Goal: Task Accomplishment & Management: Complete application form

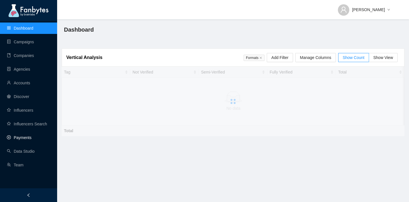
click at [22, 136] on link "Payments" at bounding box center [19, 138] width 25 height 5
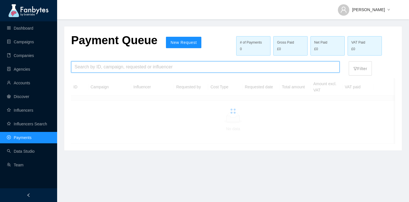
click at [115, 70] on input "search" at bounding box center [204, 67] width 261 height 11
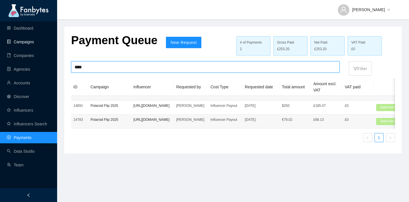
type input "****"
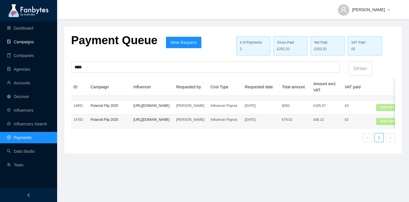
click at [34, 44] on link "Campaigns" at bounding box center [20, 42] width 27 height 5
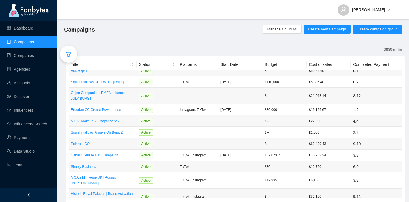
scroll to position [47, 0]
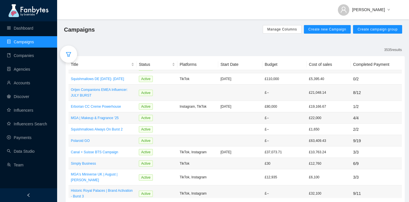
click at [308, 34] on span "Manage Columns Create new Campaign Create campaign group" at bounding box center [332, 29] width 139 height 9
click at [308, 32] on button "Create new Campaign" at bounding box center [327, 29] width 47 height 9
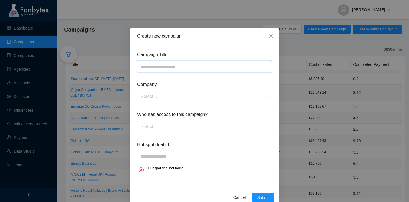
click at [254, 70] on input "text" at bounding box center [204, 66] width 135 height 11
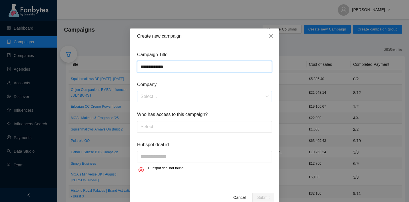
type input "**********"
click at [249, 98] on input "search" at bounding box center [202, 96] width 124 height 11
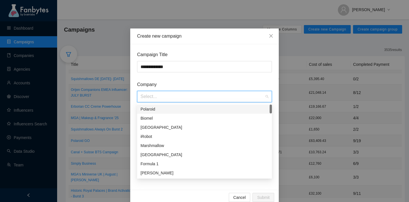
click at [249, 105] on div "Polaroid" at bounding box center [204, 109] width 135 height 9
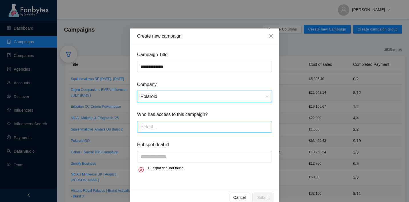
click at [220, 126] on div at bounding box center [204, 126] width 132 height 9
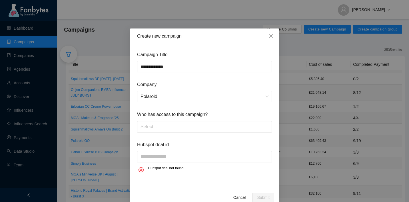
click at [213, 147] on span "Hubspot deal id" at bounding box center [204, 144] width 135 height 7
click at [165, 127] on div at bounding box center [204, 126] width 132 height 9
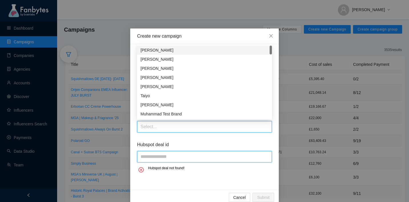
click at [160, 162] on input "text" at bounding box center [204, 156] width 135 height 11
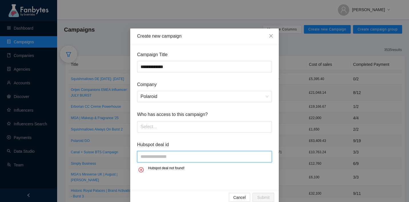
paste input "**********"
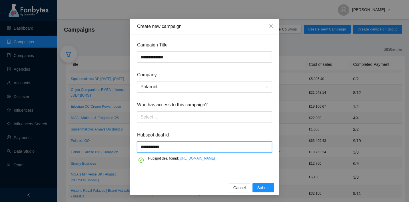
scroll to position [22, 0]
type input "**********"
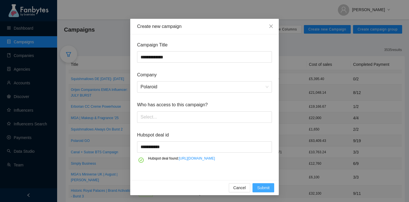
click at [264, 187] on span "Submit" at bounding box center [263, 188] width 13 height 6
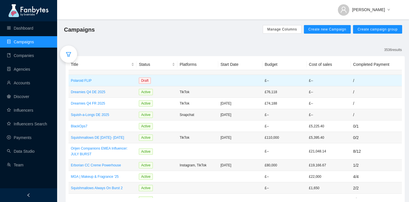
click at [255, 83] on td at bounding box center [240, 80] width 44 height 11
click at [175, 79] on td "Draft" at bounding box center [156, 80] width 41 height 11
click at [98, 81] on p "Polaroid FLIP" at bounding box center [102, 81] width 63 height 6
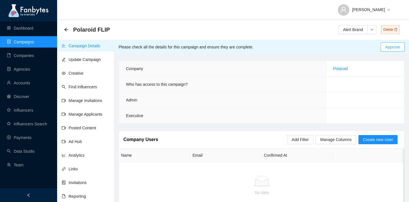
click at [386, 46] on span "Approve" at bounding box center [392, 47] width 15 height 6
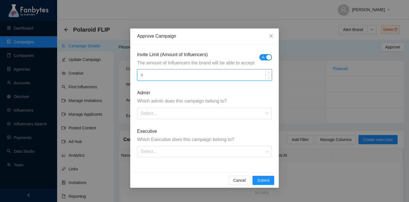
click at [239, 78] on input at bounding box center [204, 75] width 134 height 11
type input "**"
click at [219, 120] on form "Invite Limit (Amount of Influencers) The amount of Influencers the brand will b…" at bounding box center [204, 104] width 135 height 106
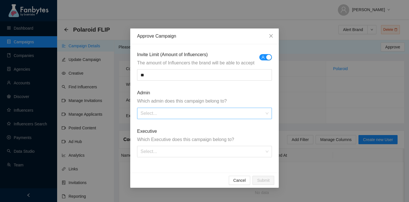
click at [219, 112] on input "search" at bounding box center [202, 113] width 124 height 11
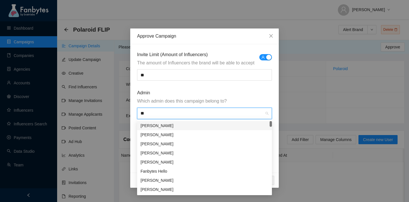
type input "***"
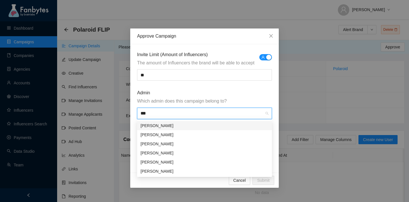
click at [204, 126] on div "[PERSON_NAME]" at bounding box center [204, 126] width 128 height 6
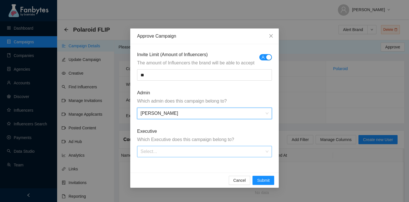
click at [191, 151] on input "search" at bounding box center [202, 151] width 124 height 11
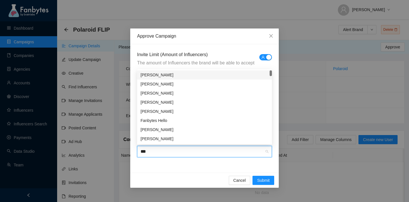
type input "****"
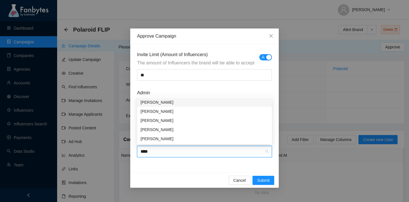
click at [163, 104] on div "[PERSON_NAME]" at bounding box center [204, 102] width 128 height 6
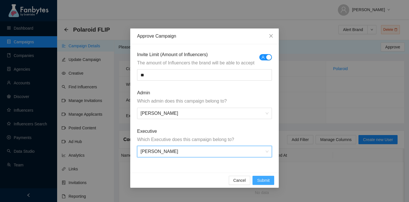
click at [258, 180] on span "Submit" at bounding box center [263, 181] width 13 height 6
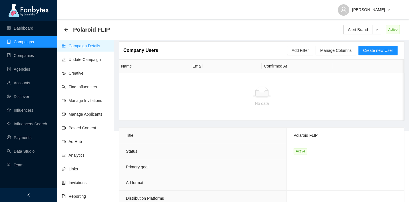
scroll to position [76, 0]
click at [25, 137] on link "Payments" at bounding box center [19, 138] width 25 height 5
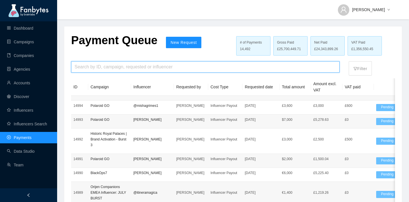
click at [129, 66] on input "search" at bounding box center [204, 67] width 261 height 11
click at [173, 42] on span "New Request" at bounding box center [183, 42] width 26 height 5
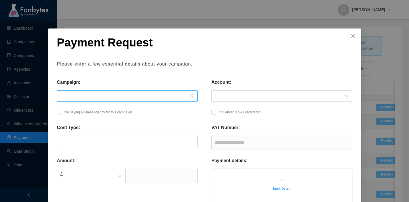
click at [127, 98] on span at bounding box center [127, 96] width 134 height 11
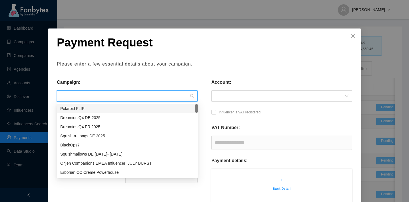
click at [119, 109] on div "Polaroid FLIP" at bounding box center [127, 109] width 134 height 6
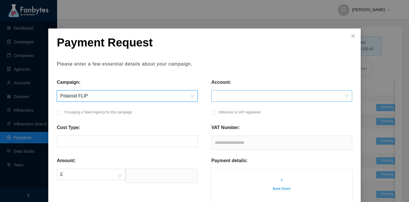
click at [241, 99] on span at bounding box center [282, 96] width 134 height 11
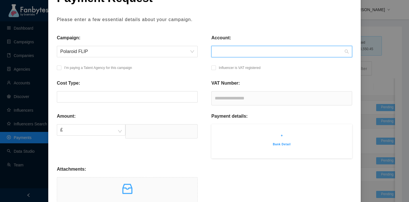
scroll to position [46, 0]
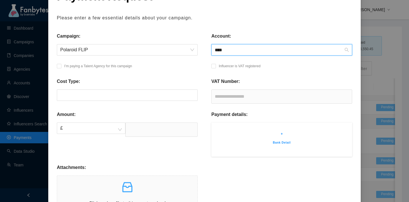
type input "****"
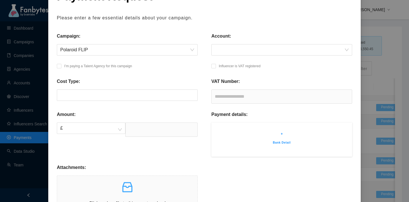
click at [395, 50] on div "Payment Request Please enter a few essential details about your campaign. Campa…" at bounding box center [204, 101] width 409 height 202
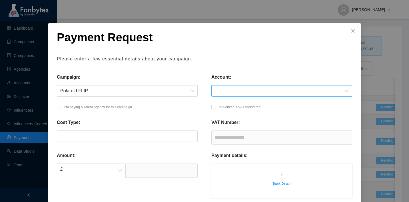
scroll to position [0, 0]
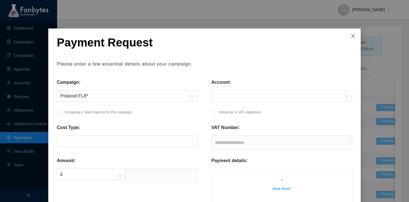
click at [351, 31] on span "Close" at bounding box center [352, 36] width 15 height 15
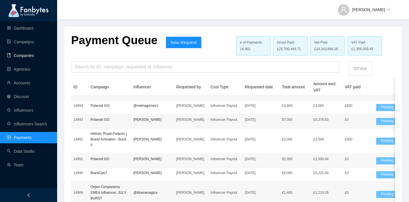
click at [31, 53] on link "Companies" at bounding box center [20, 55] width 27 height 5
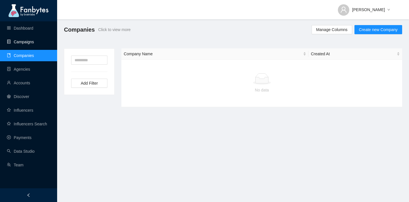
click at [31, 44] on link "Campaigns" at bounding box center [20, 42] width 27 height 5
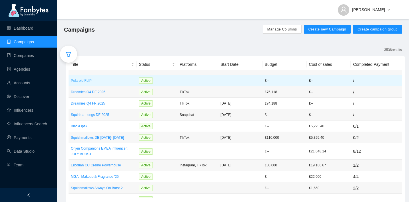
click at [90, 80] on p "Polaroid FLIP" at bounding box center [102, 81] width 63 height 6
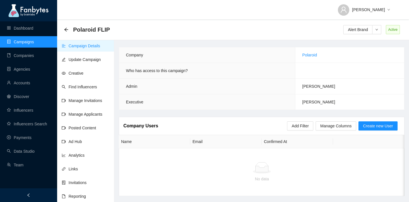
click at [100, 44] on link "Campaign Details" at bounding box center [81, 46] width 39 height 5
click at [88, 88] on link "Find Influencers" at bounding box center [79, 87] width 35 height 5
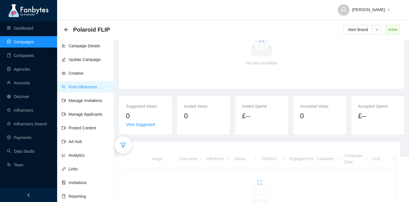
scroll to position [66, 0]
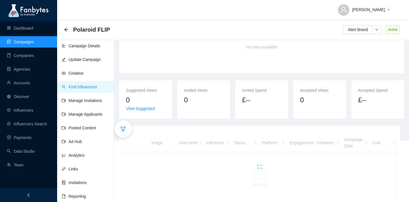
click at [126, 124] on div at bounding box center [122, 129] width 17 height 17
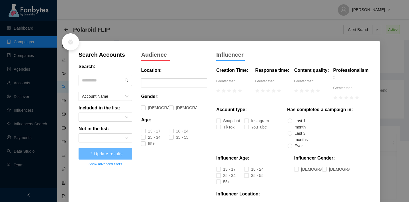
click at [99, 78] on input "text" at bounding box center [102, 80] width 41 height 9
type input "****"
click at [78, 148] on button "Update results" at bounding box center [104, 153] width 53 height 11
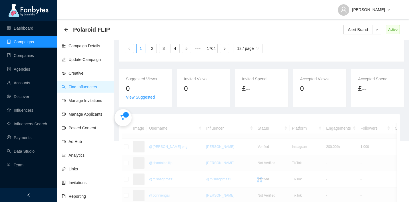
scroll to position [65, 0]
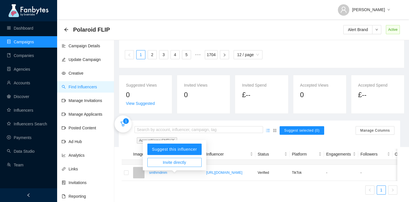
click at [163, 160] on span "Invite directly" at bounding box center [174, 163] width 23 height 6
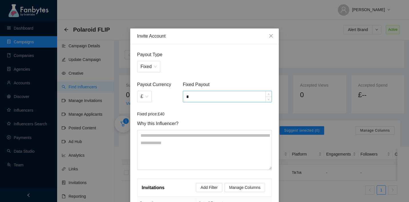
click at [197, 97] on input "*" at bounding box center [227, 96] width 88 height 11
click at [149, 96] on div "£" at bounding box center [144, 96] width 15 height 11
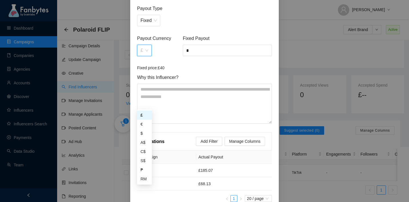
scroll to position [80, 0]
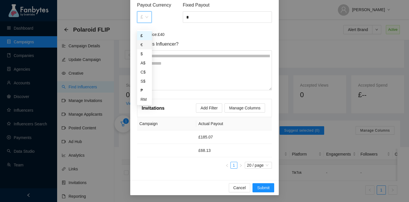
click at [147, 40] on div "€" at bounding box center [144, 44] width 15 height 9
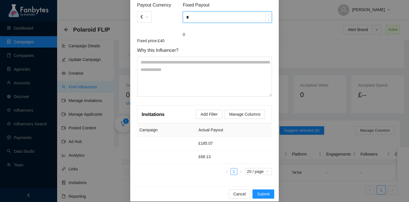
click at [203, 18] on input "*" at bounding box center [227, 17] width 88 height 11
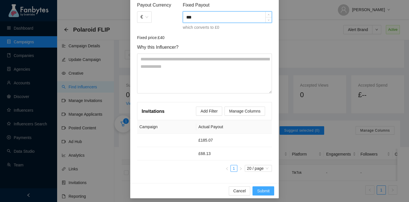
type input "***"
click at [260, 190] on span "Submit" at bounding box center [263, 191] width 13 height 6
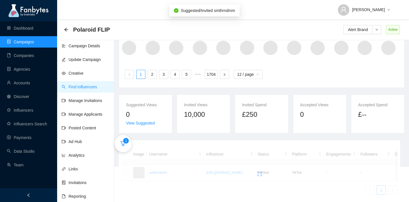
scroll to position [65, 0]
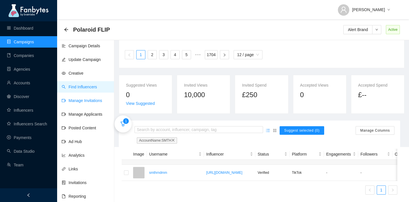
click at [88, 98] on link "Manage Invitations" at bounding box center [82, 100] width 41 height 5
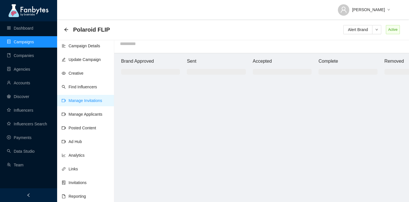
scroll to position [6, 0]
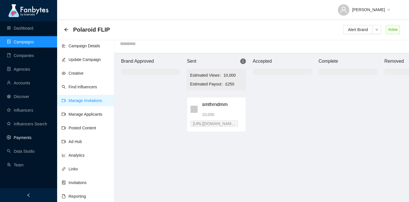
click at [23, 140] on link "Payments" at bounding box center [19, 138] width 25 height 5
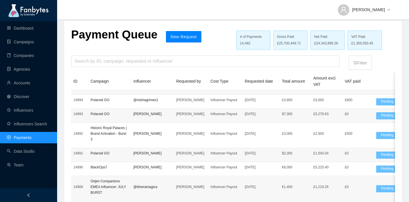
click at [170, 39] on span "New Request" at bounding box center [183, 37] width 26 height 5
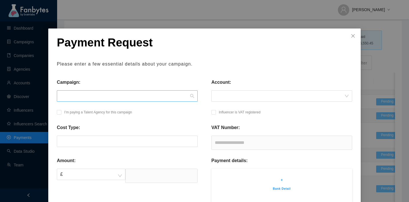
click at [131, 91] on span at bounding box center [127, 96] width 134 height 11
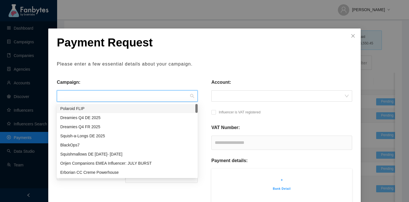
click at [118, 106] on div "Polaroid FLIP" at bounding box center [127, 109] width 134 height 6
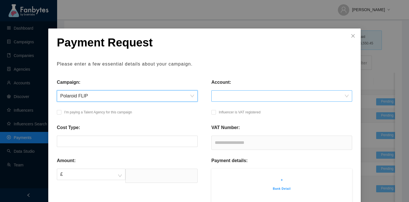
click at [218, 97] on span at bounding box center [282, 96] width 134 height 11
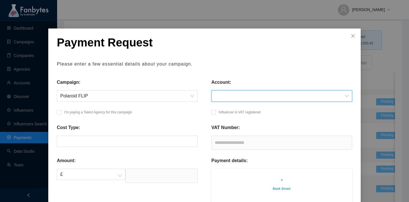
click at [276, 98] on span at bounding box center [282, 96] width 134 height 11
click at [266, 102] on div "Account:" at bounding box center [281, 94] width 154 height 30
click at [264, 98] on span at bounding box center [282, 96] width 134 height 11
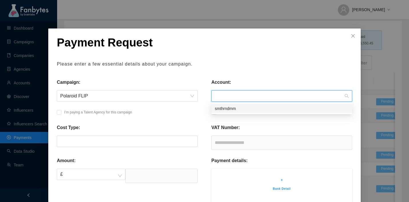
click at [259, 110] on div "smthrndmm" at bounding box center [282, 109] width 134 height 6
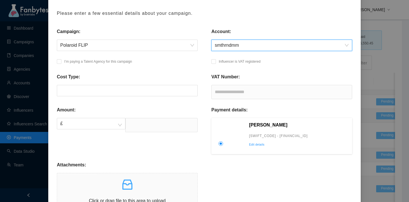
scroll to position [52, 0]
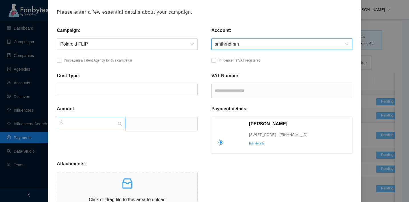
click at [101, 125] on span "£" at bounding box center [91, 122] width 62 height 11
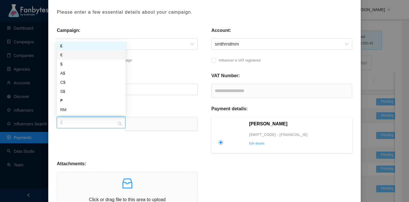
click at [96, 54] on div "€" at bounding box center [91, 55] width 62 height 6
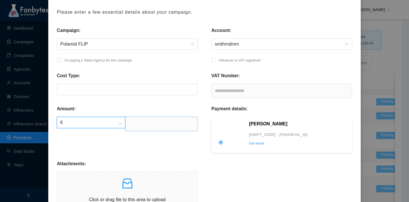
click at [144, 123] on input "text" at bounding box center [161, 124] width 72 height 14
click at [144, 127] on input "text" at bounding box center [161, 124] width 72 height 14
type input "***"
click at [172, 144] on div "Amount: € ***" at bounding box center [127, 133] width 154 height 55
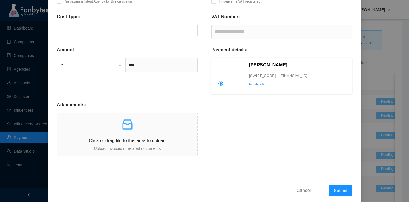
scroll to position [119, 0]
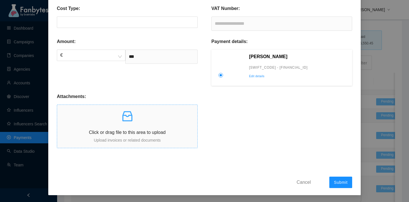
click at [135, 133] on p "Click or drag file to this area to upload" at bounding box center [127, 132] width 140 height 7
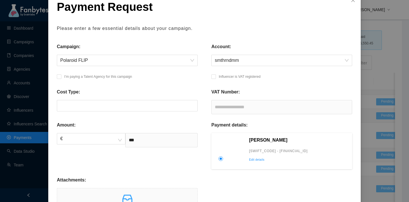
scroll to position [128, 0]
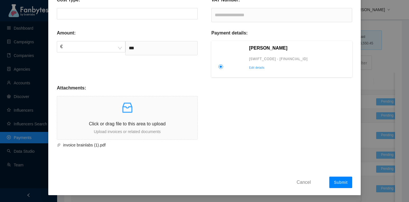
click at [342, 183] on span "Submit" at bounding box center [341, 182] width 14 height 5
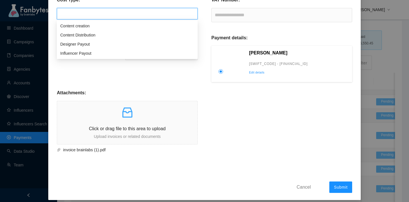
click at [136, 17] on input "search" at bounding box center [127, 13] width 134 height 11
click at [110, 52] on div "Influencer Payout" at bounding box center [127, 53] width 134 height 6
type input "**********"
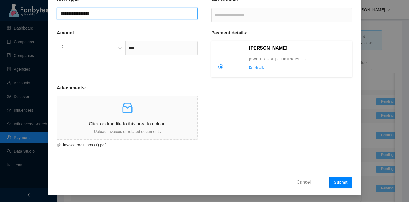
click at [335, 181] on span "Submit" at bounding box center [341, 182] width 14 height 5
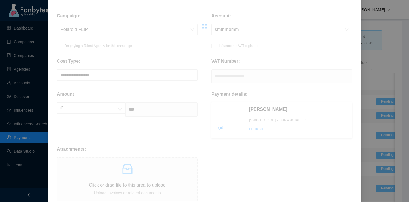
scroll to position [0, 0]
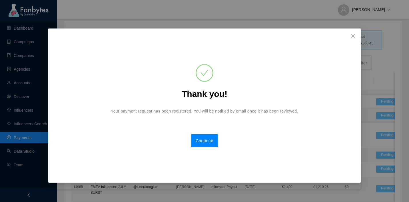
click at [210, 139] on span "Continue" at bounding box center [204, 141] width 18 height 5
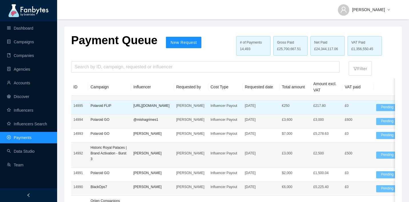
click at [140, 108] on p "[URL][DOMAIN_NAME]" at bounding box center [152, 106] width 38 height 6
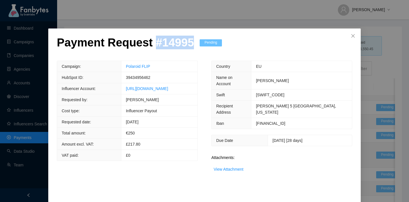
drag, startPoint x: 193, startPoint y: 43, endPoint x: 150, endPoint y: 46, distance: 42.4
click at [150, 47] on div "Payment Request # 14995 Pending" at bounding box center [139, 48] width 165 height 25
copy p "# 14995"
click at [354, 35] on icon "close" at bounding box center [352, 36] width 5 height 5
